Goal: Task Accomplishment & Management: Manage account settings

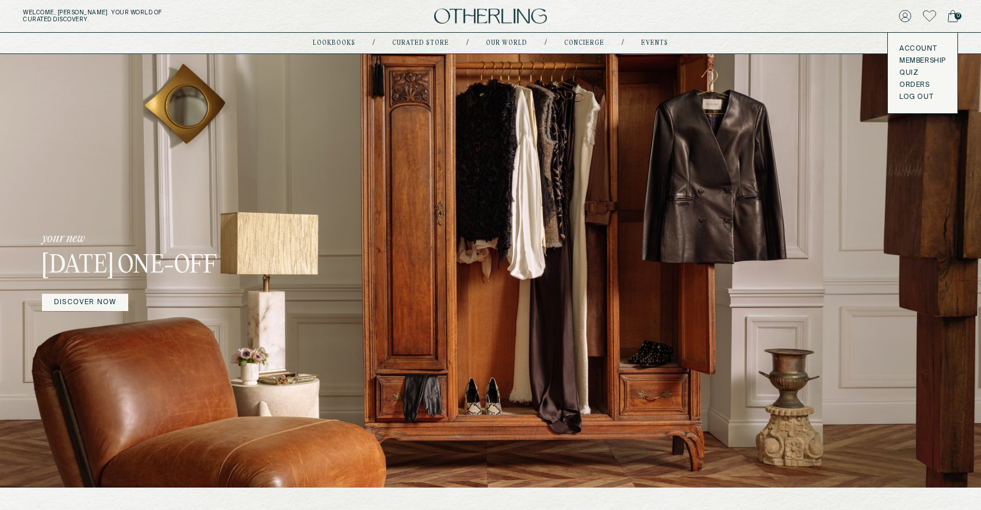
click at [901, 93] on button "LOG OUT" at bounding box center [916, 97] width 34 height 9
click at [903, 98] on button "LOG OUT" at bounding box center [916, 97] width 34 height 9
click at [907, 95] on button "LOG OUT" at bounding box center [916, 97] width 34 height 9
click at [915, 95] on button "LOG OUT" at bounding box center [916, 97] width 34 height 9
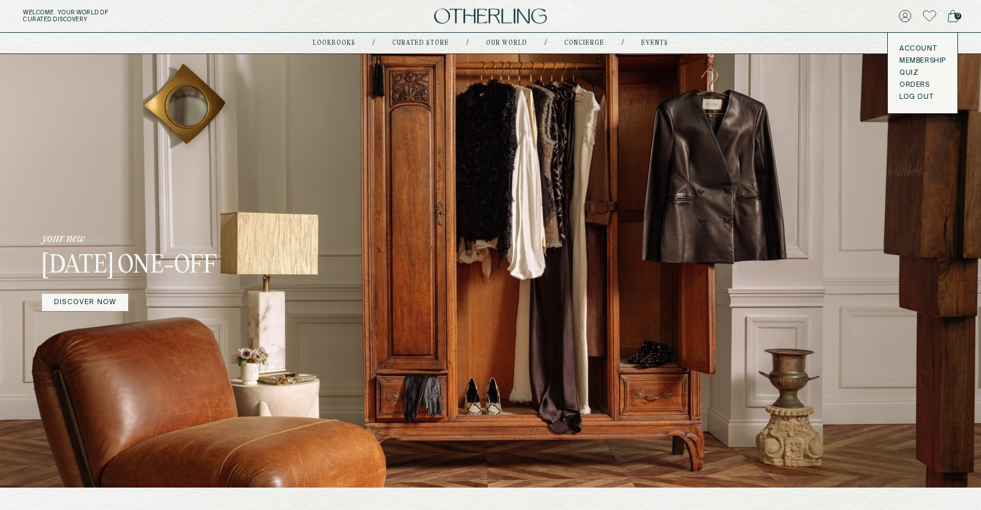
click at [915, 95] on button "LOG OUT" at bounding box center [916, 97] width 34 height 9
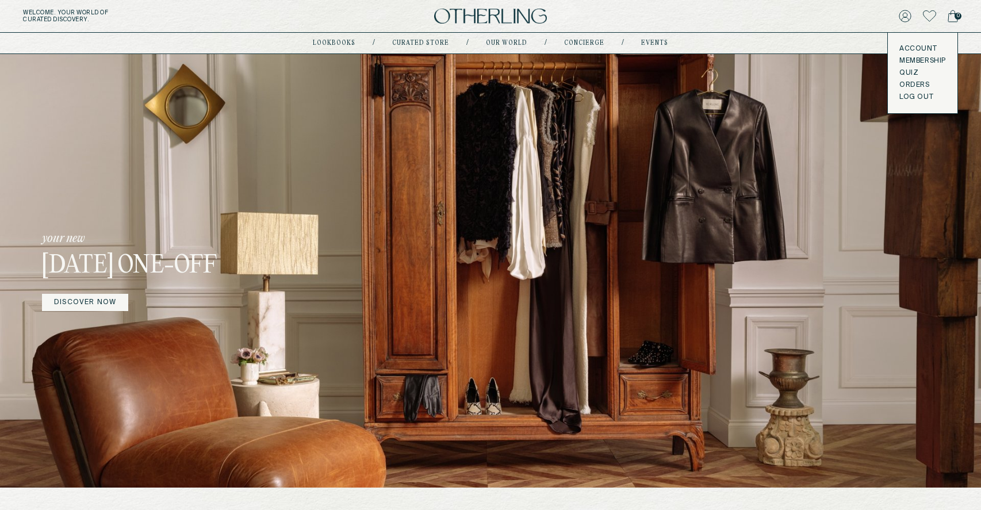
click at [915, 95] on button "LOG OUT" at bounding box center [916, 97] width 34 height 9
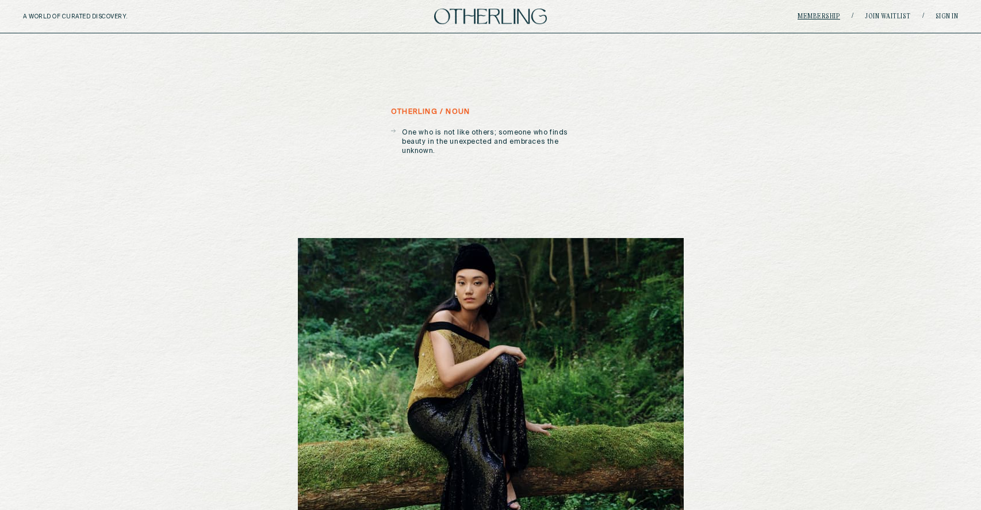
click at [826, 18] on link "Membership" at bounding box center [818, 16] width 43 height 7
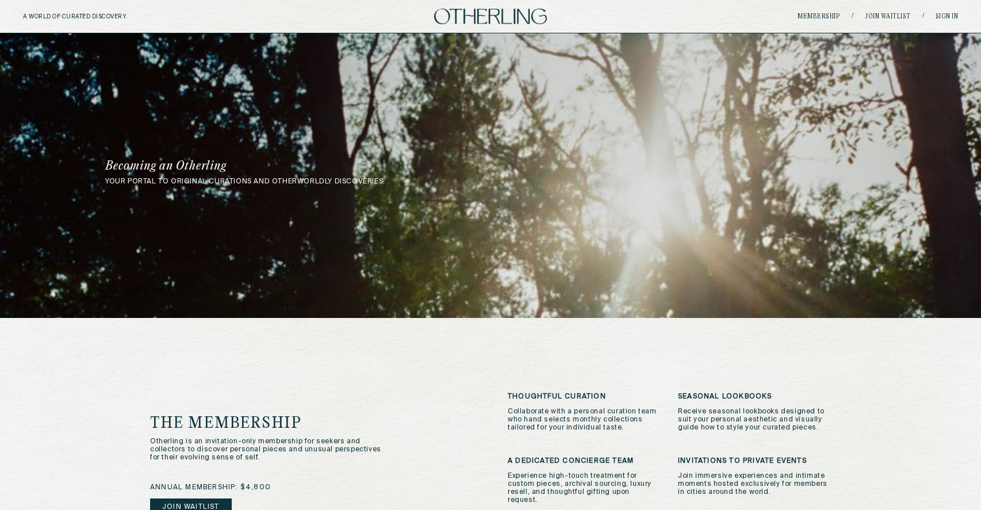
click at [482, 23] on img at bounding box center [490, 17] width 113 height 16
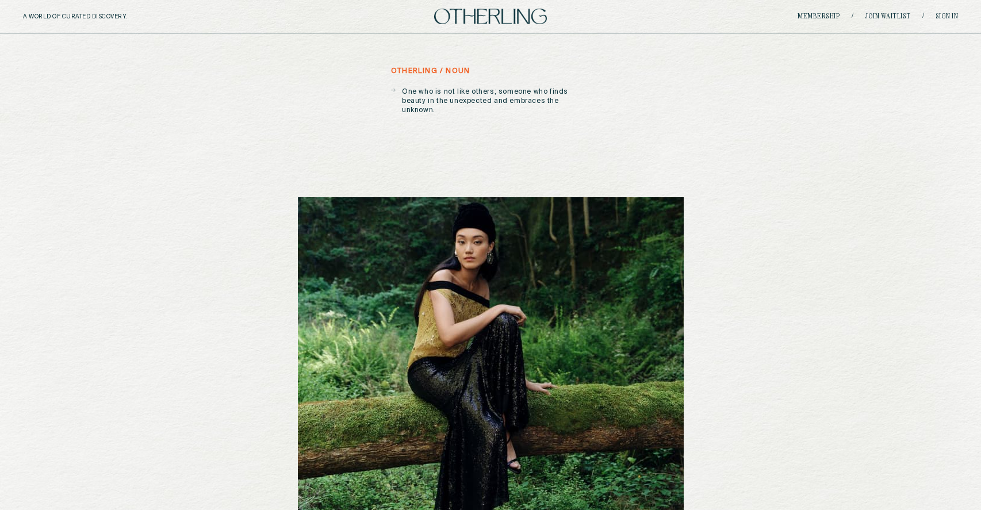
scroll to position [45, 0]
